Goal: Find specific page/section: Find specific page/section

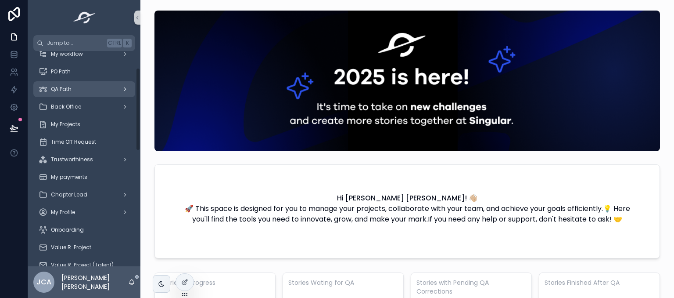
scroll to position [44, 0]
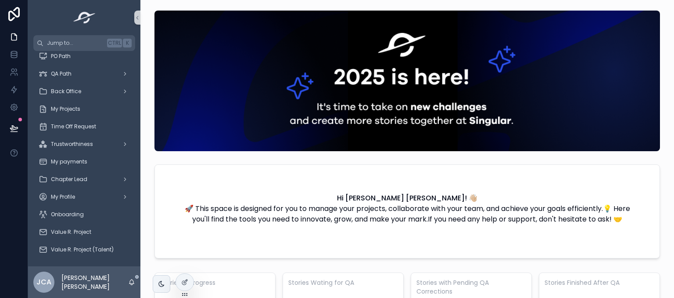
click at [149, 151] on div "Hi Juan Camilo Arrieta Acosta! 👋🏼 🚀 This space is designed for you to manage yo…" at bounding box center [408, 134] width 520 height 255
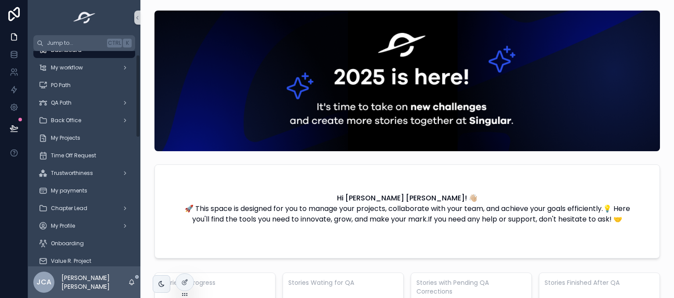
scroll to position [0, 0]
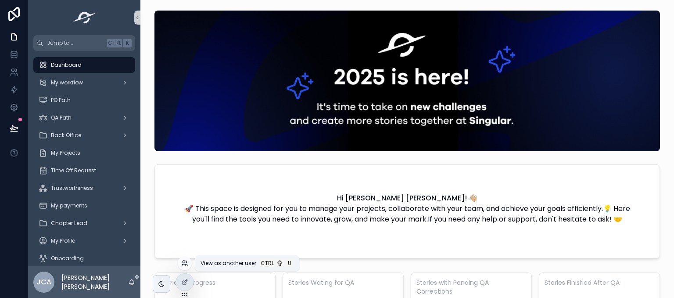
click at [185, 264] on icon at bounding box center [184, 265] width 4 height 2
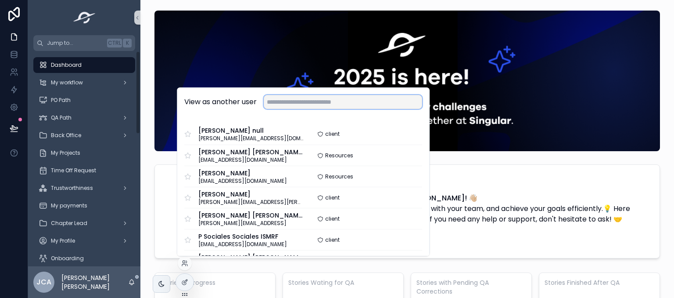
click at [280, 101] on input "text" at bounding box center [343, 102] width 158 height 14
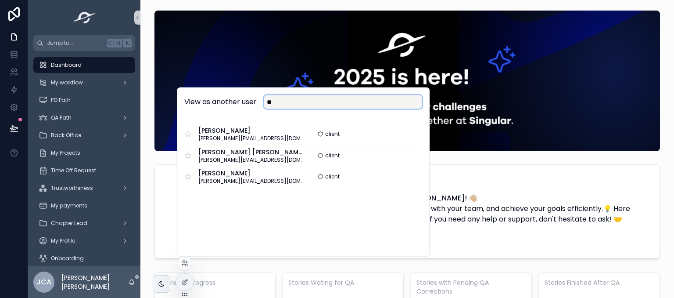
type input "*"
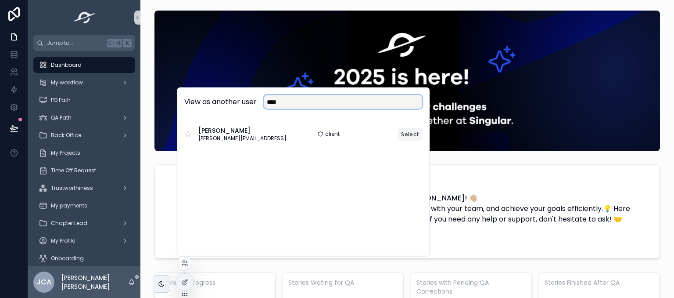
type input "****"
click at [409, 134] on button "Select" at bounding box center [410, 133] width 24 height 13
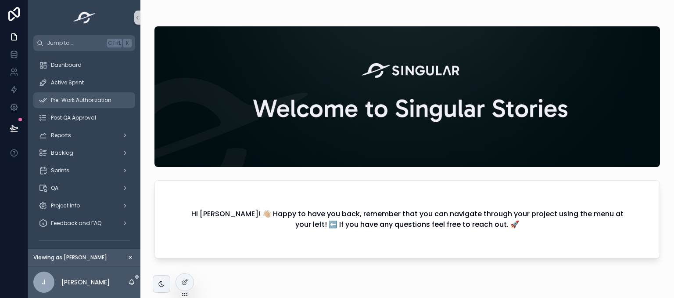
click at [102, 100] on span "Pre-Work Authorization" at bounding box center [81, 100] width 61 height 7
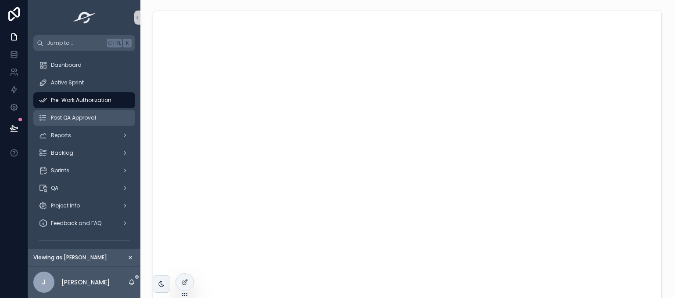
click at [94, 116] on span "Post QA Approval" at bounding box center [73, 117] width 45 height 7
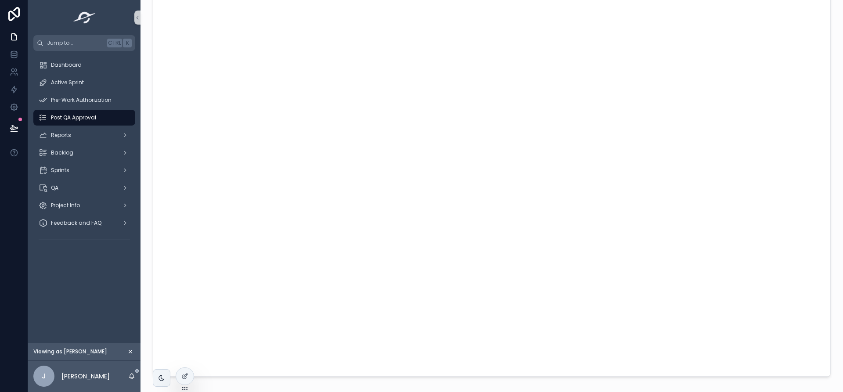
scroll to position [44, 0]
click at [186, 297] on icon at bounding box center [184, 357] width 7 height 7
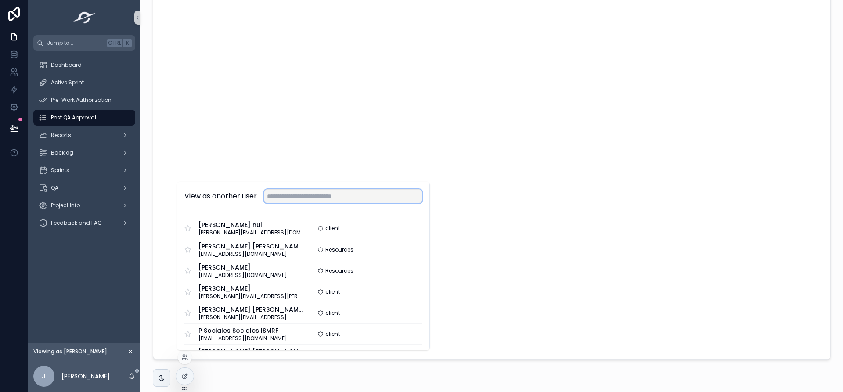
click at [311, 196] on input "text" at bounding box center [343, 196] width 158 height 14
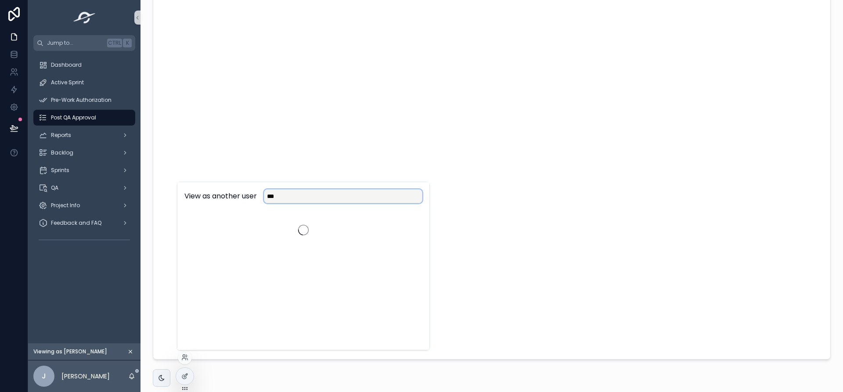
type input "****"
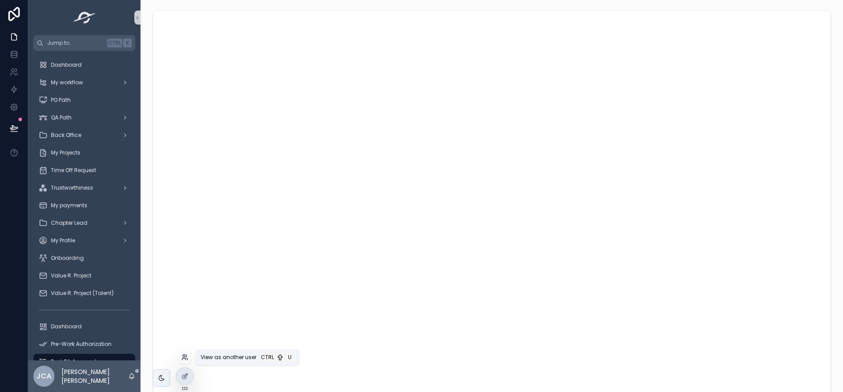
click at [183, 358] on icon at bounding box center [184, 359] width 4 height 2
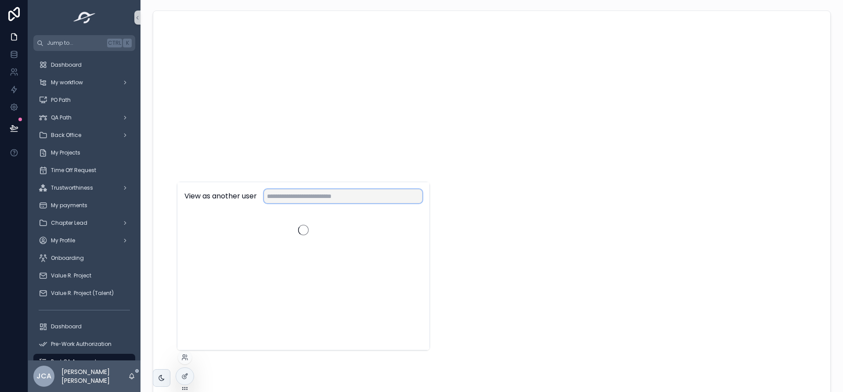
click at [303, 196] on input "text" at bounding box center [343, 196] width 158 height 14
type input "*****"
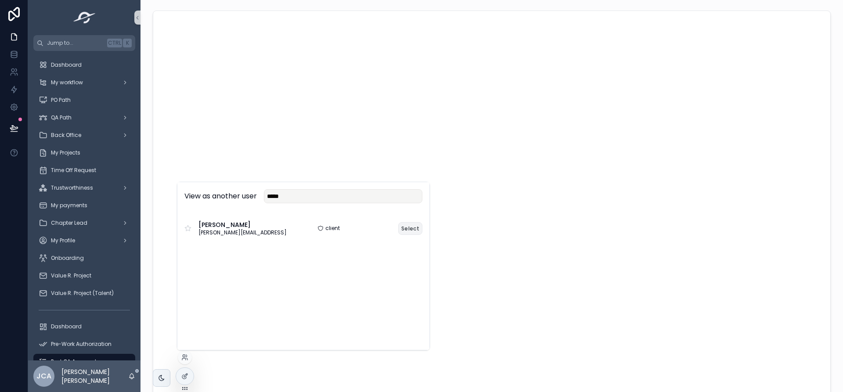
click at [411, 228] on button "Select" at bounding box center [410, 228] width 24 height 13
click at [185, 360] on icon at bounding box center [184, 357] width 7 height 7
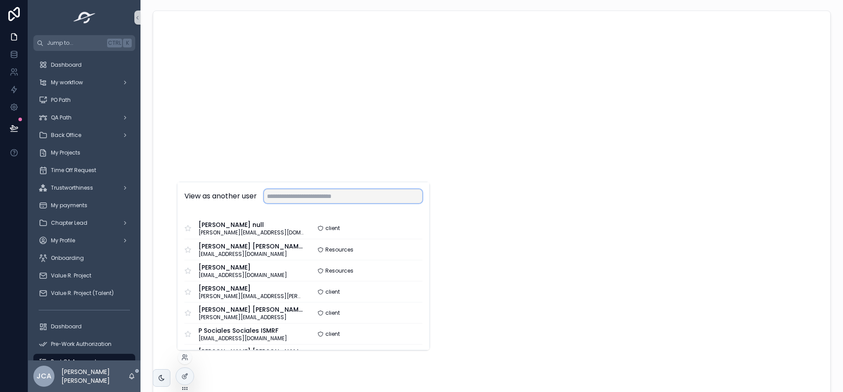
click at [306, 198] on input "text" at bounding box center [343, 196] width 158 height 14
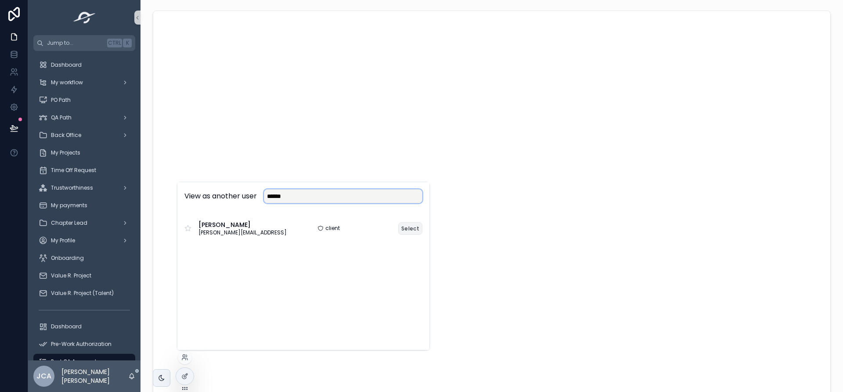
type input "******"
click at [412, 229] on button "Select" at bounding box center [410, 228] width 24 height 13
